Goal: Task Accomplishment & Management: Manage account settings

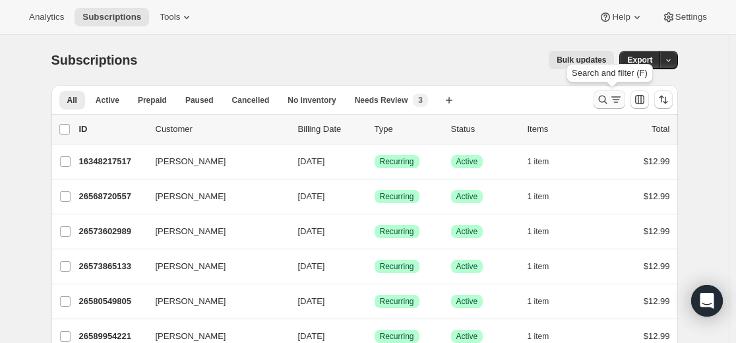
click at [610, 98] on icon "Search and filter results" at bounding box center [602, 99] width 13 height 13
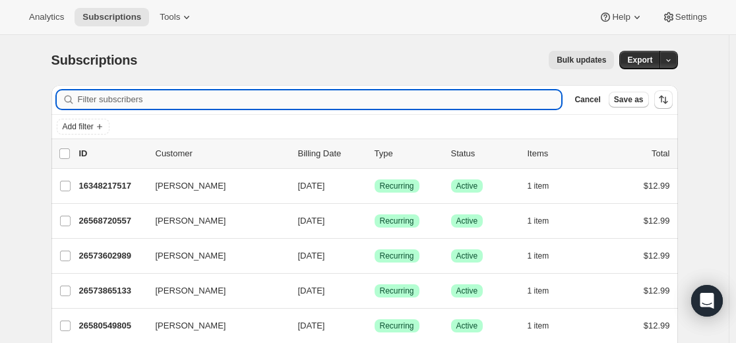
click at [178, 97] on input "Filter subscribers" at bounding box center [320, 99] width 484 height 18
paste input "tely@earthlink.net"
type input "tely@earthlink.net"
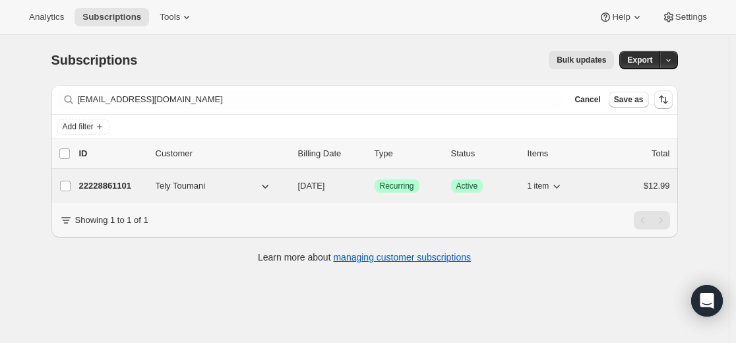
click at [114, 185] on p "22228861101" at bounding box center [112, 185] width 66 height 13
click at [124, 184] on p "22228861101" at bounding box center [112, 185] width 66 height 13
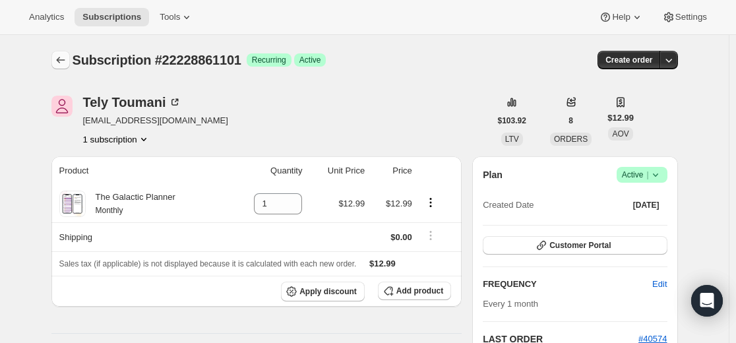
click at [67, 63] on icon "Subscriptions" at bounding box center [60, 59] width 13 height 13
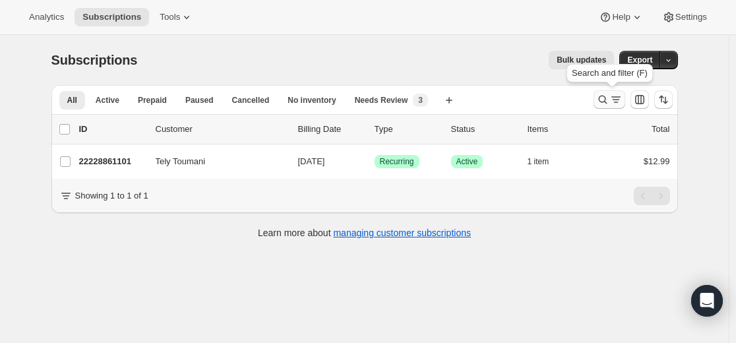
click at [602, 104] on icon "Search and filter results" at bounding box center [602, 99] width 13 height 13
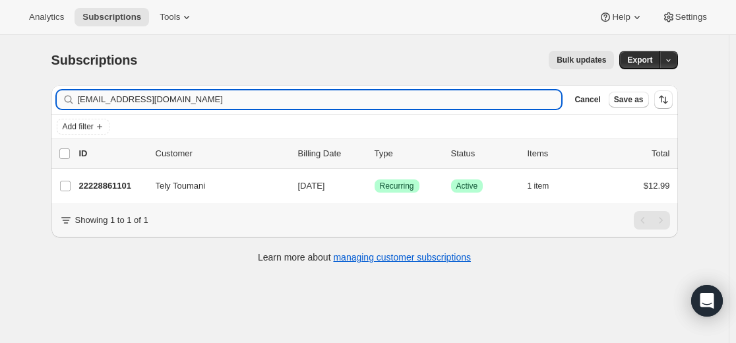
click at [453, 97] on input "tely@earthlink.net" at bounding box center [320, 99] width 484 height 18
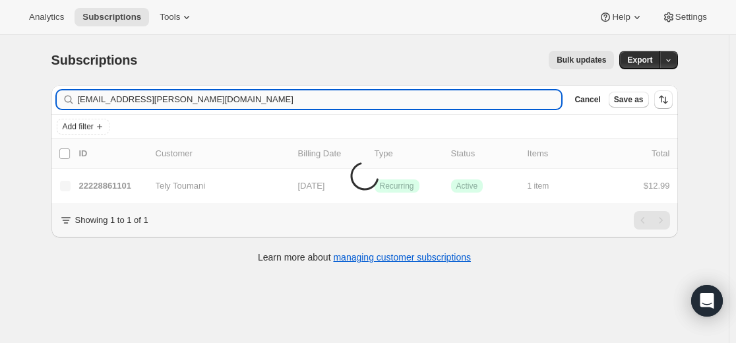
type input "m.elba@onet.pl"
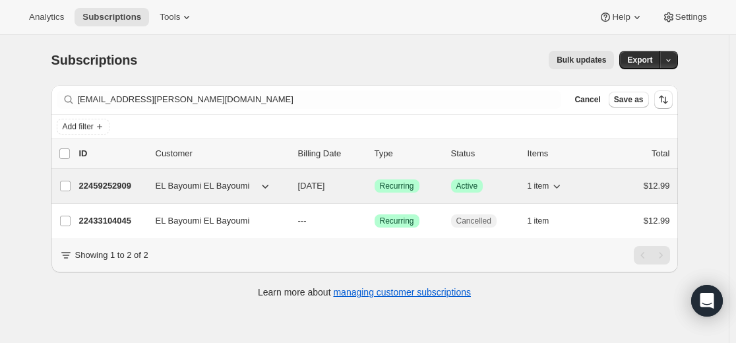
click at [113, 187] on p "22459252909" at bounding box center [112, 185] width 66 height 13
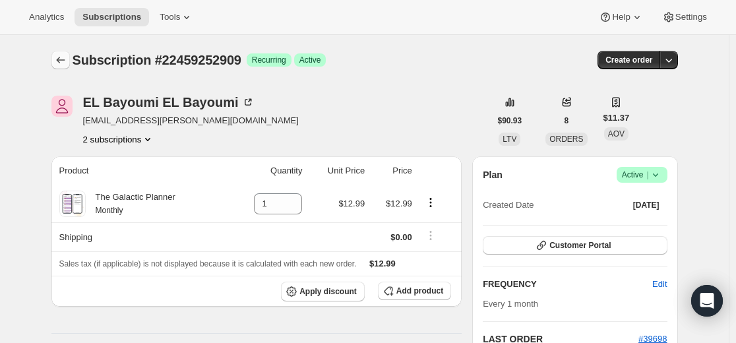
click at [54, 63] on button "Subscriptions" at bounding box center [60, 60] width 18 height 18
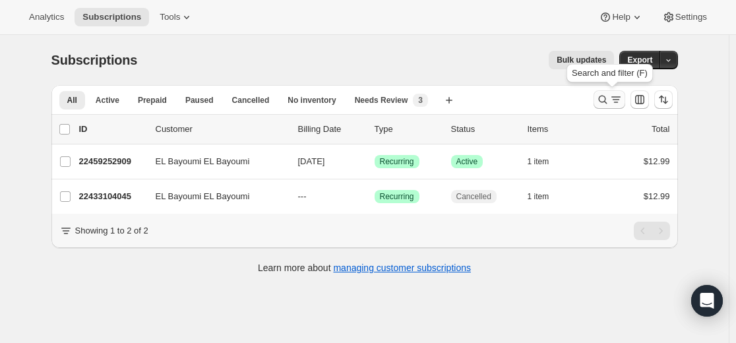
click at [607, 104] on icon "Search and filter results" at bounding box center [602, 99] width 13 height 13
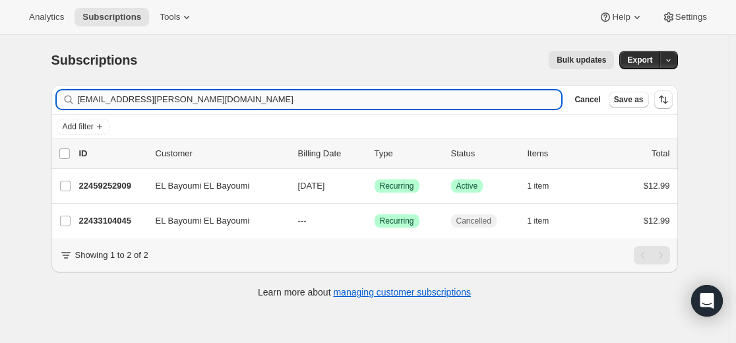
click at [472, 107] on input "m.elba@onet.pl" at bounding box center [320, 99] width 484 height 18
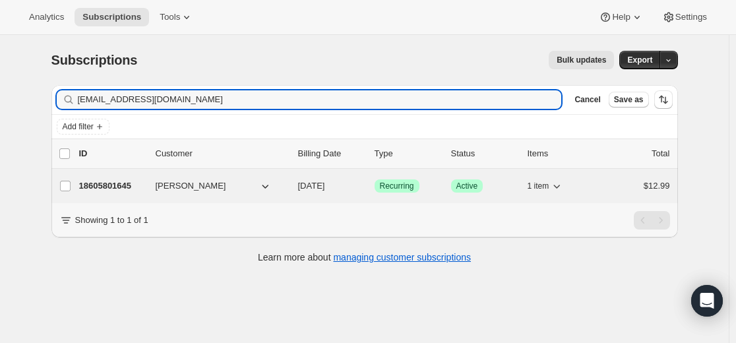
type input "[EMAIL_ADDRESS][DOMAIN_NAME]"
click at [128, 185] on p "18605801645" at bounding box center [112, 185] width 66 height 13
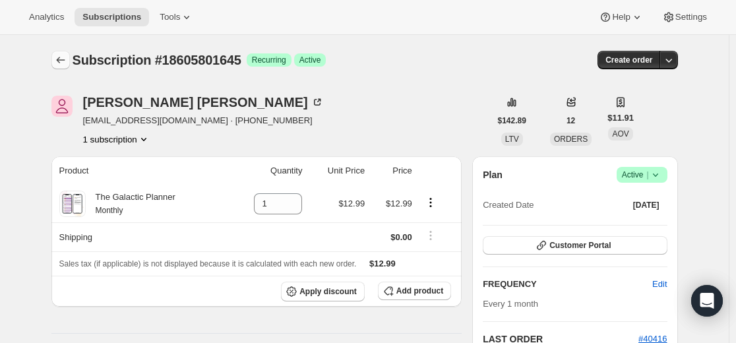
click at [59, 57] on icon "Subscriptions" at bounding box center [60, 59] width 13 height 13
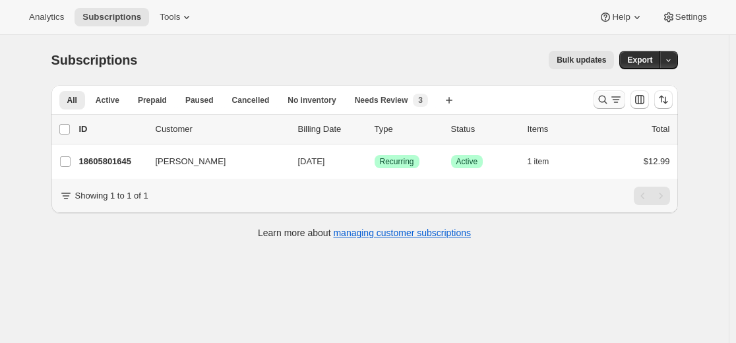
click at [608, 102] on icon "Search and filter results" at bounding box center [602, 99] width 13 height 13
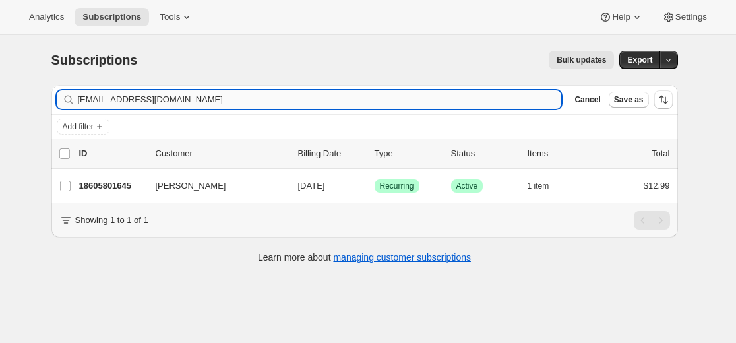
click at [474, 99] on input "[EMAIL_ADDRESS][DOMAIN_NAME]" at bounding box center [320, 99] width 484 height 18
click at [474, 100] on input "[EMAIL_ADDRESS][DOMAIN_NAME]" at bounding box center [320, 99] width 484 height 18
type input "[PERSON_NAME][EMAIL_ADDRESS][PERSON_NAME][DOMAIN_NAME]"
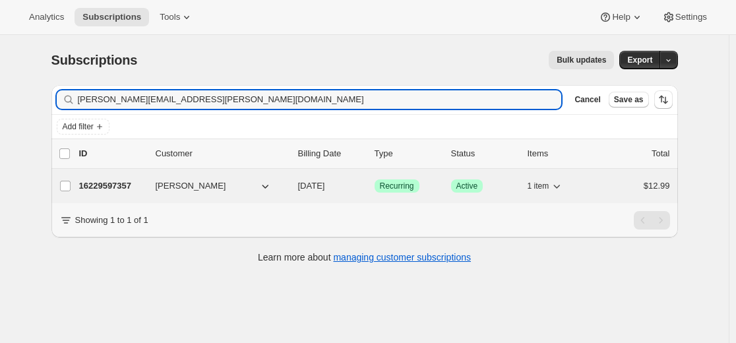
click at [122, 185] on p "16229597357" at bounding box center [112, 185] width 66 height 13
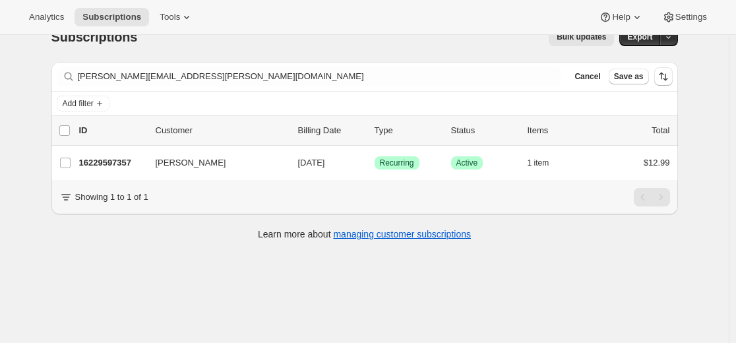
scroll to position [35, 0]
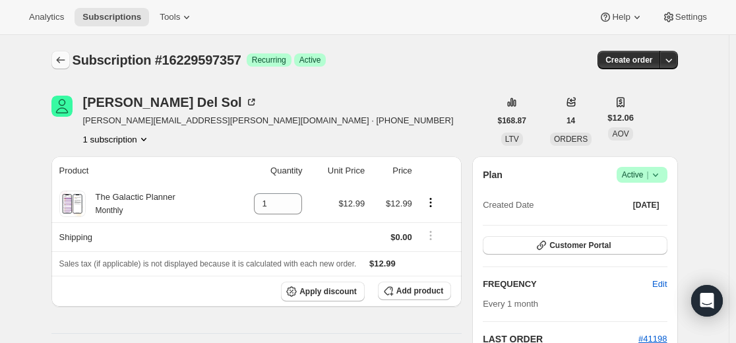
click at [67, 60] on icon "Subscriptions" at bounding box center [60, 59] width 13 height 13
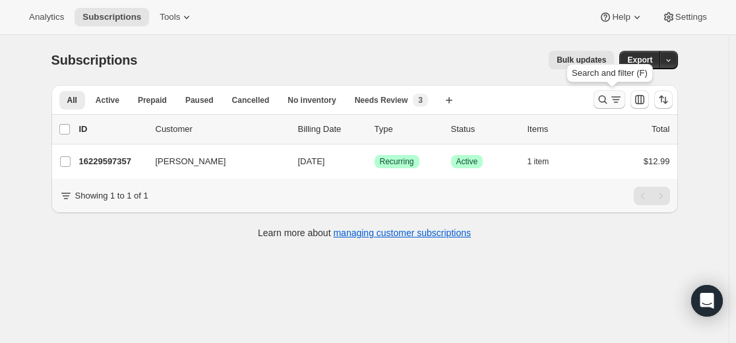
click at [613, 98] on icon "Search and filter results" at bounding box center [616, 99] width 13 height 13
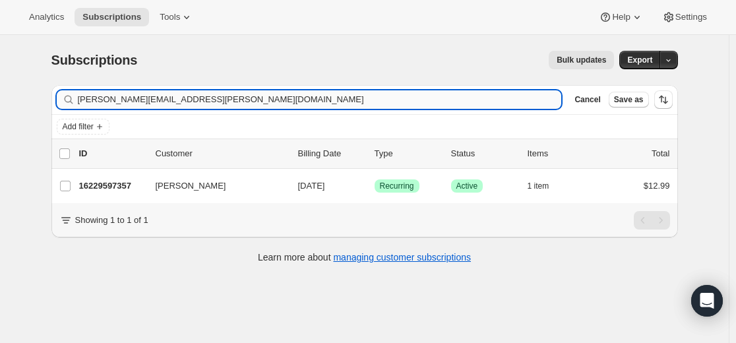
click at [431, 105] on input "[PERSON_NAME][EMAIL_ADDRESS][PERSON_NAME][DOMAIN_NAME]" at bounding box center [320, 99] width 484 height 18
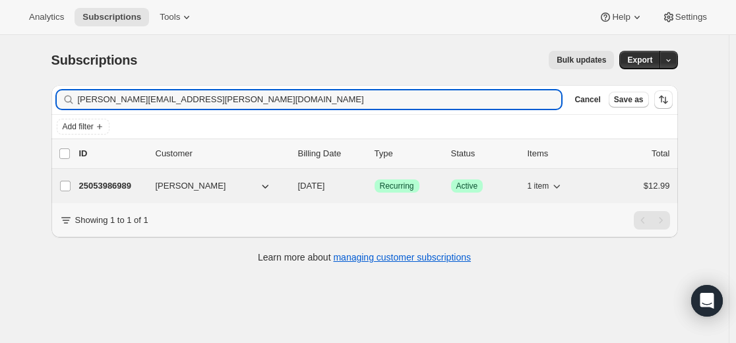
type input "[PERSON_NAME][EMAIL_ADDRESS][PERSON_NAME][DOMAIN_NAME]"
click at [125, 186] on p "25053986989" at bounding box center [112, 185] width 66 height 13
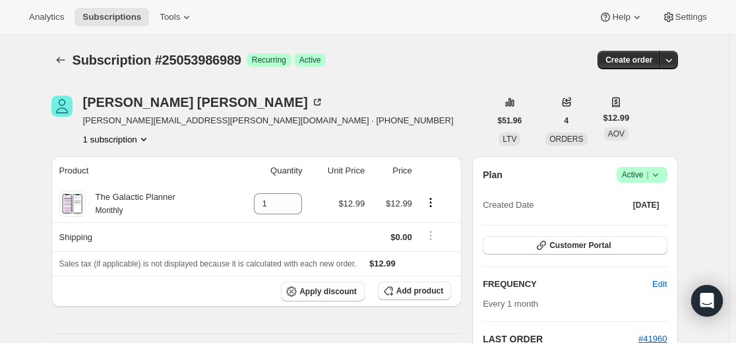
click at [666, 173] on span "Success Active |" at bounding box center [642, 175] width 51 height 16
click at [663, 226] on span "Cancel subscription" at bounding box center [640, 223] width 75 height 10
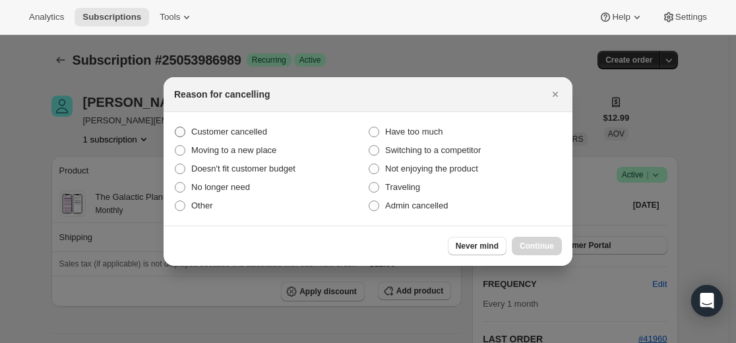
click at [288, 131] on label "Customer cancelled" at bounding box center [271, 132] width 194 height 18
click at [175, 127] on input "Customer cancelled" at bounding box center [175, 127] width 1 height 1
radio input "true"
click at [536, 247] on span "Continue" at bounding box center [537, 246] width 34 height 11
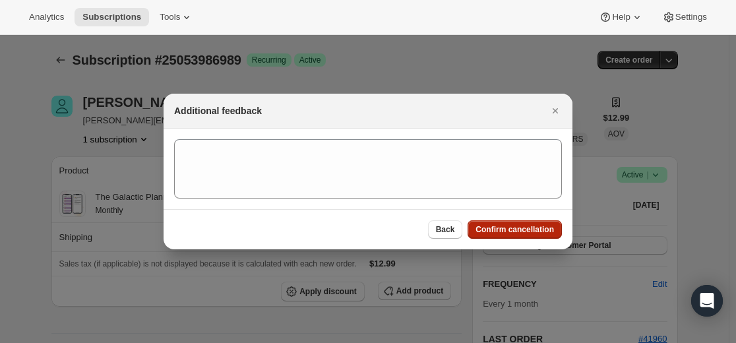
click at [538, 234] on span "Confirm cancellation" at bounding box center [515, 229] width 78 height 11
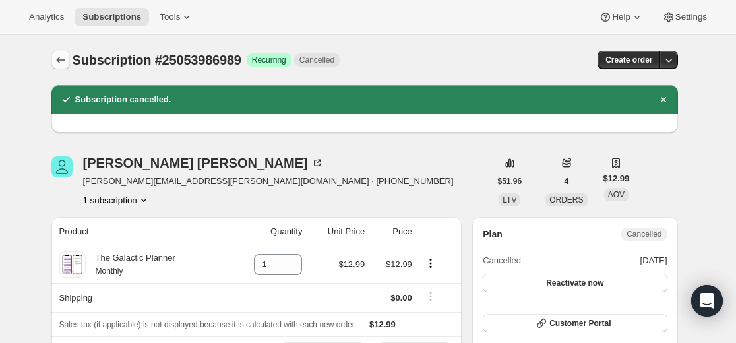
click at [63, 54] on icon "Subscriptions" at bounding box center [60, 59] width 13 height 13
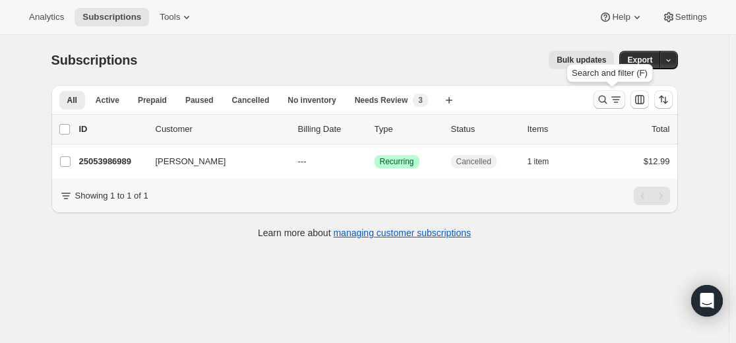
click at [602, 101] on icon "Search and filter results" at bounding box center [602, 99] width 13 height 13
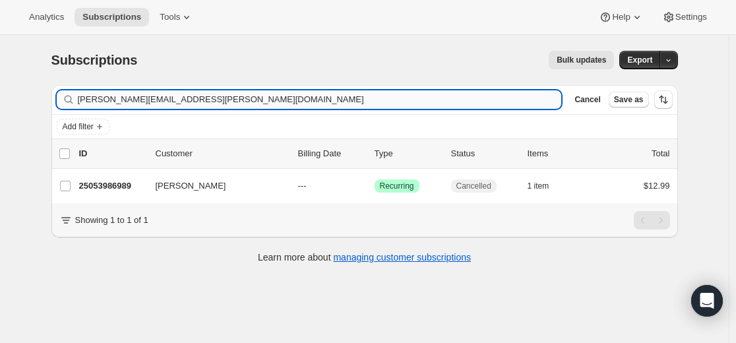
click at [486, 100] on input "[PERSON_NAME][EMAIL_ADDRESS][PERSON_NAME][DOMAIN_NAME]" at bounding box center [320, 99] width 484 height 18
type input "[EMAIL_ADDRESS][DOMAIN_NAME]"
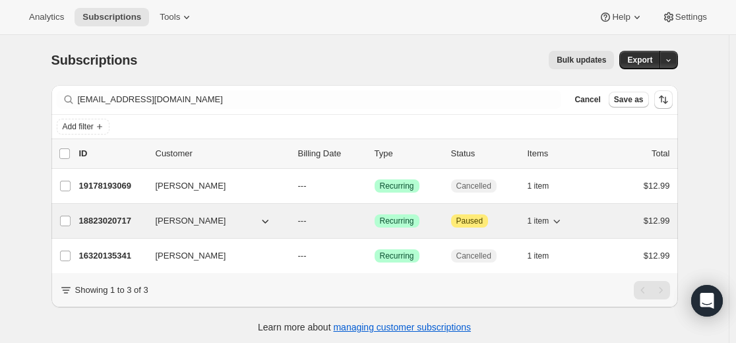
click at [119, 222] on p "18823020717" at bounding box center [112, 220] width 66 height 13
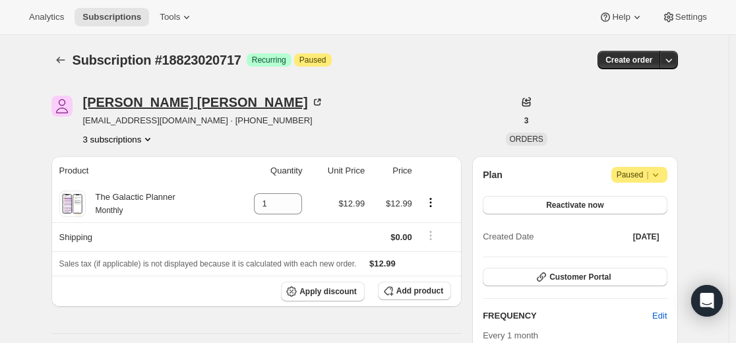
click at [145, 102] on div "[PERSON_NAME]" at bounding box center [203, 102] width 241 height 13
click at [64, 62] on icon "Subscriptions" at bounding box center [60, 59] width 13 height 13
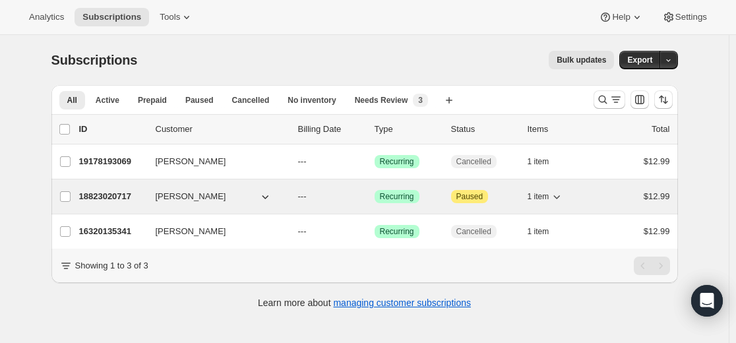
click at [119, 197] on p "18823020717" at bounding box center [112, 196] width 66 height 13
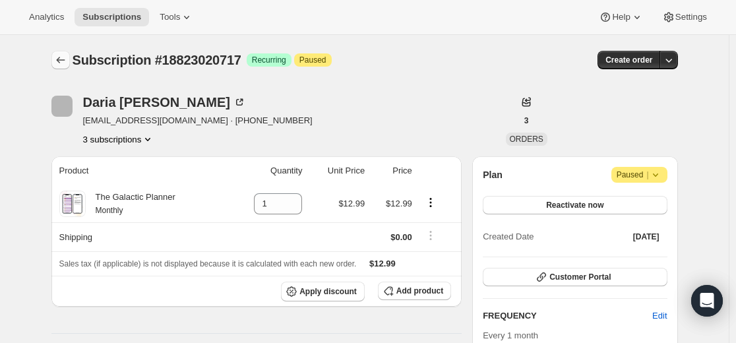
click at [62, 60] on icon "Subscriptions" at bounding box center [60, 59] width 13 height 13
